Goal: Information Seeking & Learning: Learn about a topic

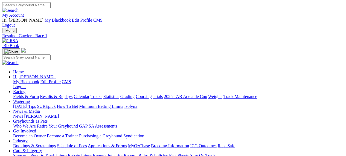
click at [32, 94] on link "Fields & Form" at bounding box center [26, 96] width 26 height 5
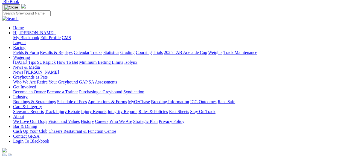
scroll to position [44, 1]
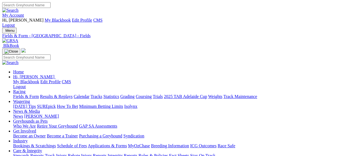
click at [60, 94] on link "Results & Replays" at bounding box center [56, 96] width 33 height 5
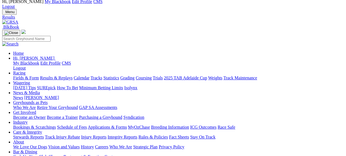
scroll to position [19, 0]
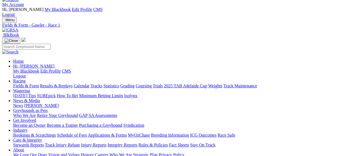
scroll to position [11, 0]
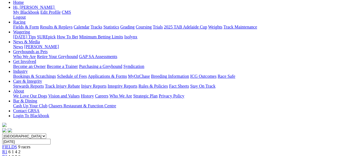
scroll to position [72, 0]
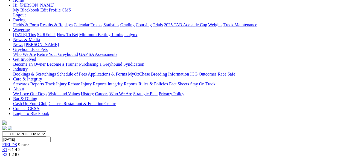
click at [24, 156] on span "11:42am" at bounding box center [15, 159] width 15 height 5
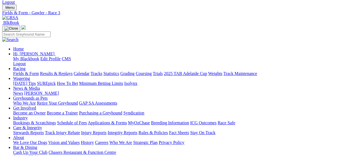
scroll to position [15, 0]
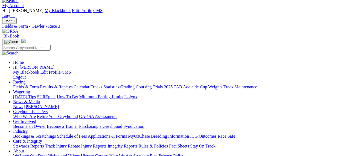
scroll to position [9, 0]
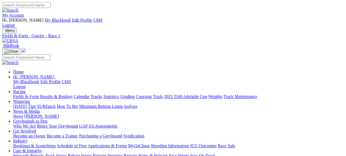
click at [24, 17] on img at bounding box center [24, 17] width 0 height 0
